Goal: Navigation & Orientation: Find specific page/section

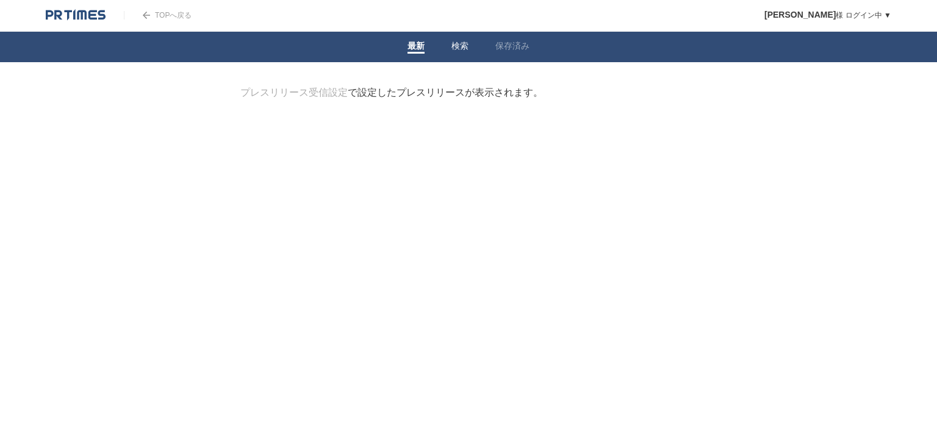
click at [459, 44] on link "検索" at bounding box center [459, 47] width 17 height 13
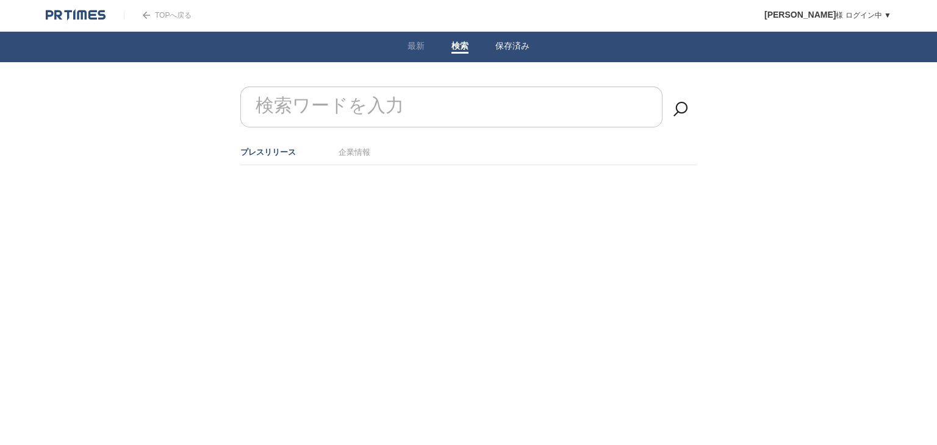
click at [511, 45] on link "保存済み" at bounding box center [512, 47] width 34 height 13
click at [465, 45] on link "検索" at bounding box center [459, 47] width 17 height 13
click at [410, 47] on link "最新" at bounding box center [415, 47] width 17 height 13
